Goal: Task Accomplishment & Management: Use online tool/utility

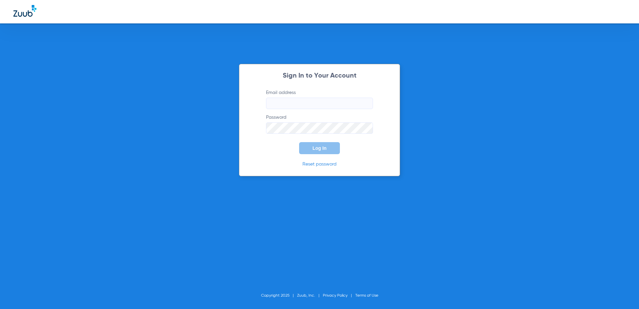
click at [281, 107] on input "Email address" at bounding box center [319, 103] width 107 height 11
type input "[EMAIL_ADDRESS][DOMAIN_NAME]"
click at [299, 142] on button "Log In" at bounding box center [319, 148] width 41 height 12
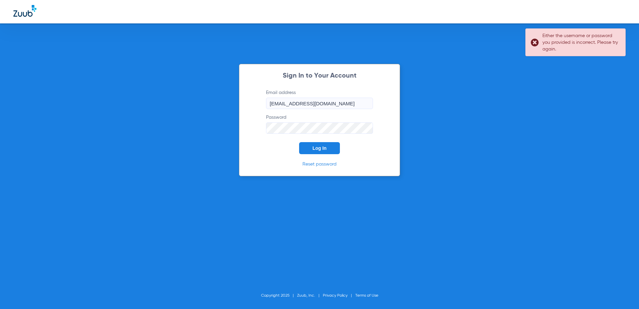
click at [204, 126] on div "Sign In to Your Account Email address [EMAIL_ADDRESS][DOMAIN_NAME] Password Log…" at bounding box center [319, 154] width 639 height 309
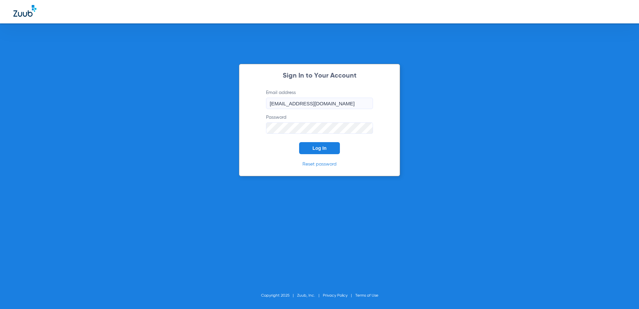
click at [299, 142] on button "Log In" at bounding box center [319, 148] width 41 height 12
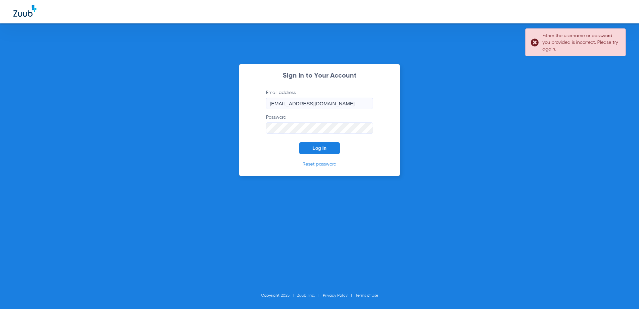
click at [247, 127] on div "Sign In to Your Account Email address [EMAIL_ADDRESS][DOMAIN_NAME] Password Log…" at bounding box center [319, 120] width 161 height 112
click at [326, 145] on button "Log In" at bounding box center [319, 148] width 41 height 12
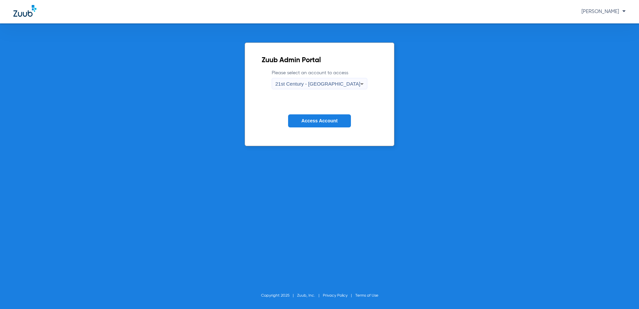
click at [354, 78] on div "21st Century - [GEOGRAPHIC_DATA]" at bounding box center [319, 83] width 95 height 11
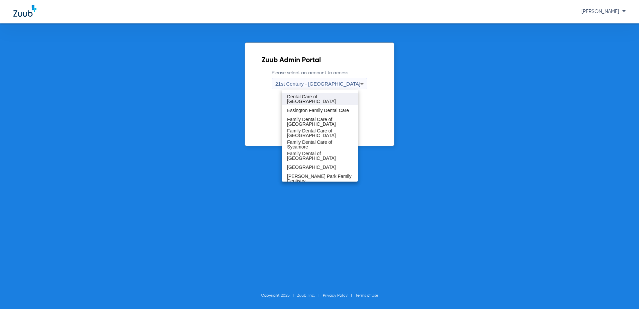
scroll to position [100, 0]
click at [323, 112] on mat-option "Dental Care of [PERSON_NAME]" at bounding box center [320, 108] width 76 height 11
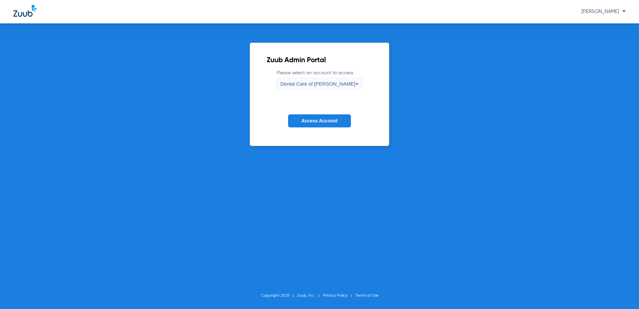
click at [323, 118] on span "Access Account" at bounding box center [320, 120] width 36 height 5
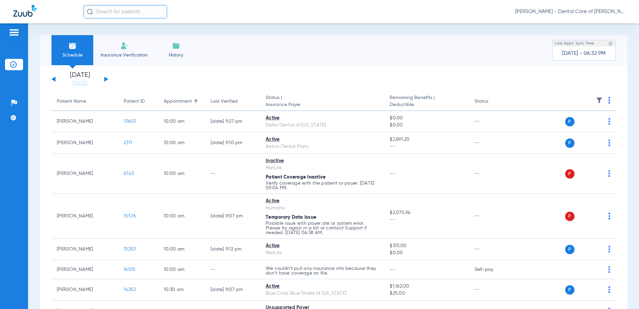
click at [119, 48] on li "Insurance Verification" at bounding box center [124, 50] width 62 height 30
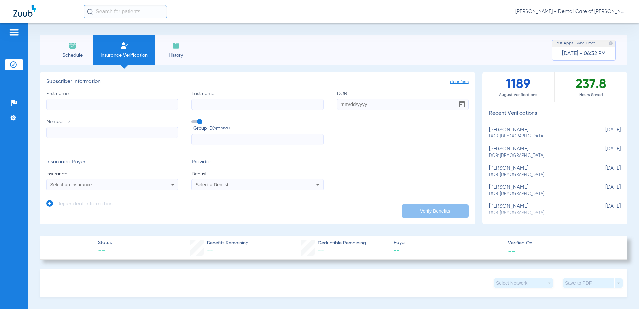
click at [314, 185] on icon at bounding box center [318, 185] width 8 height 8
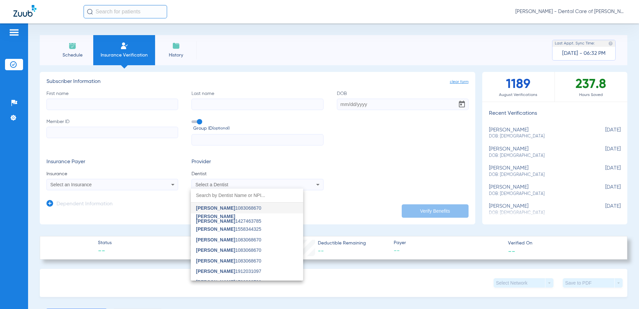
click at [223, 195] on input "dropdown search" at bounding box center [247, 196] width 112 height 14
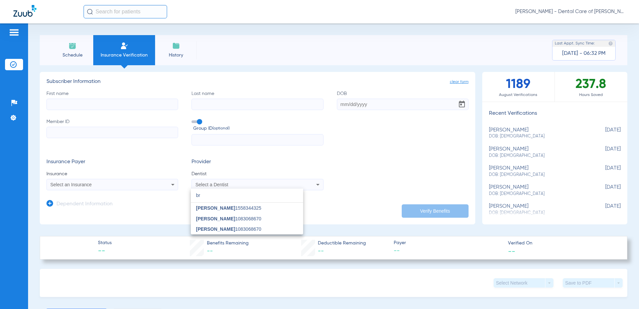
type input "b"
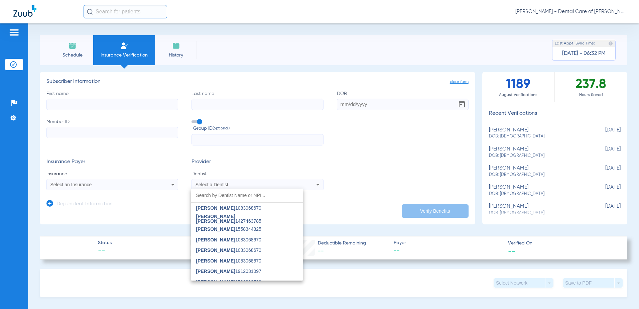
click at [326, 148] on div at bounding box center [319, 154] width 639 height 309
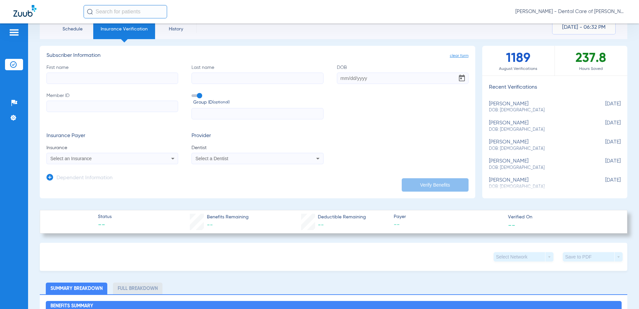
scroll to position [33, 0]
